Goal: Navigation & Orientation: Find specific page/section

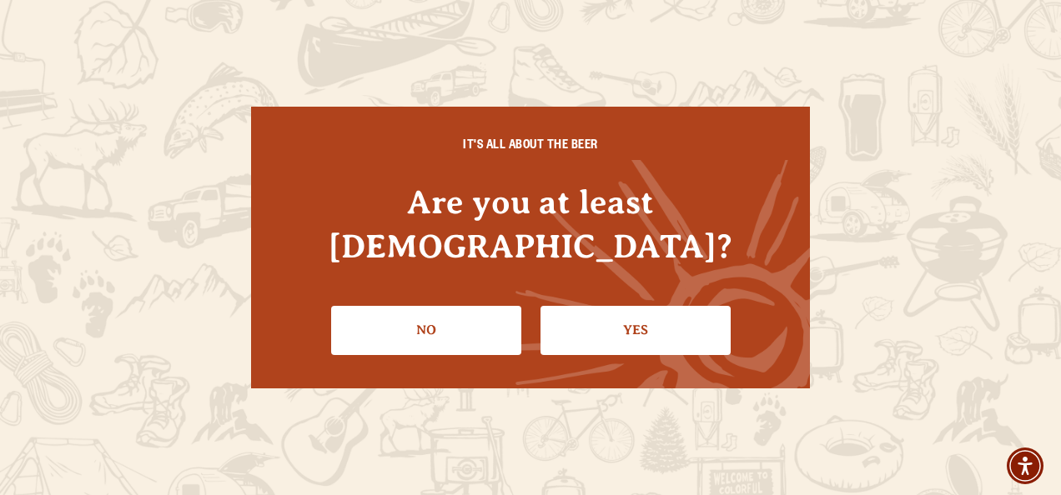
click at [575, 294] on li "Yes" at bounding box center [635, 324] width 190 height 61
click at [575, 306] on link "Yes" at bounding box center [635, 330] width 190 height 48
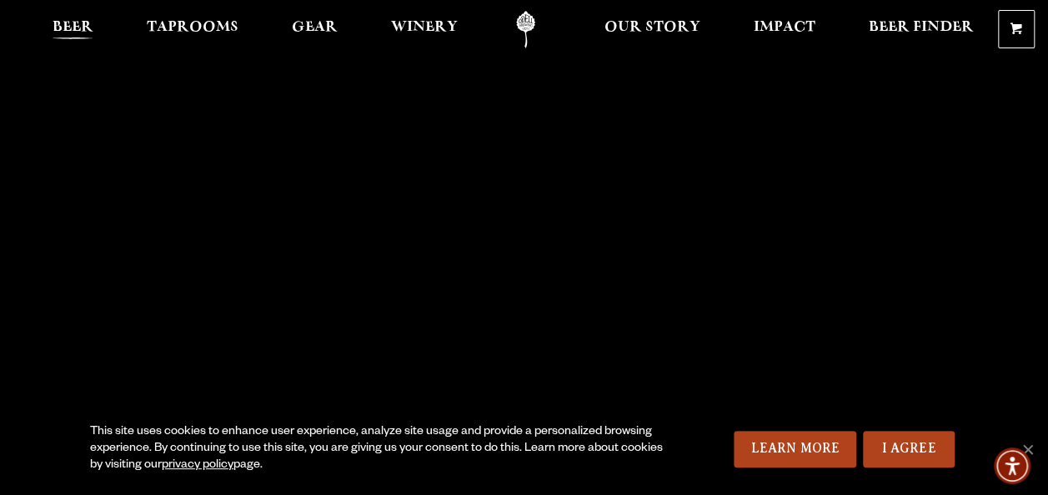
click at [75, 29] on span "Beer" at bounding box center [73, 27] width 41 height 13
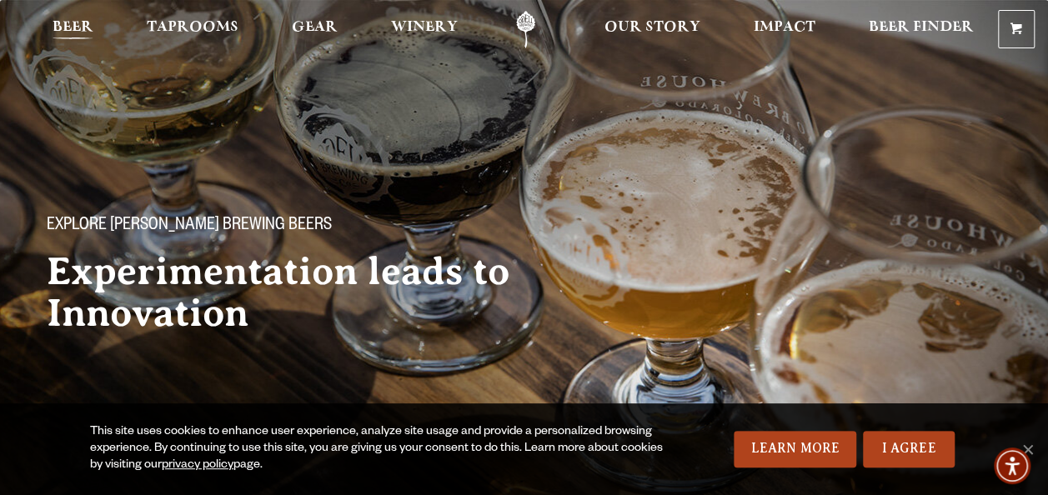
click at [73, 28] on span "Beer" at bounding box center [73, 27] width 41 height 13
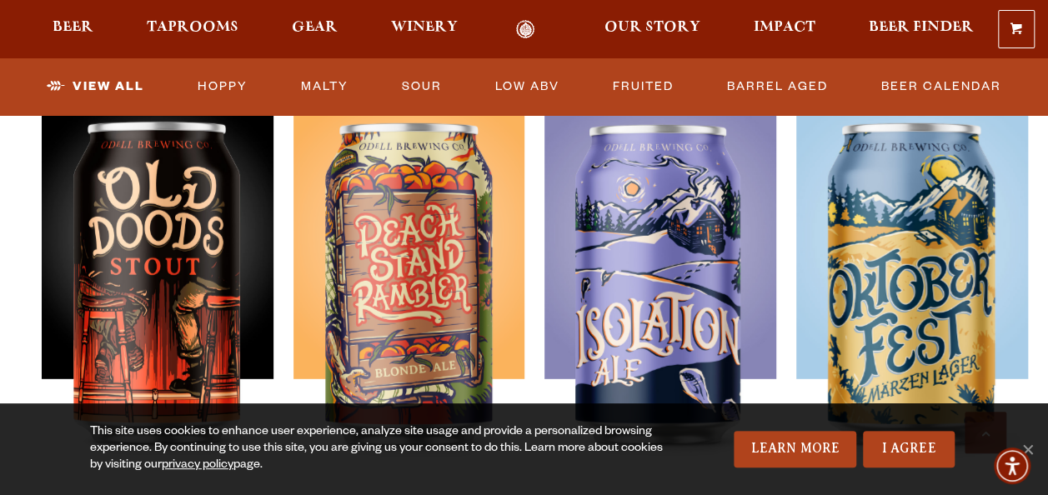
scroll to position [2405, 0]
